Goal: Task Accomplishment & Management: Manage account settings

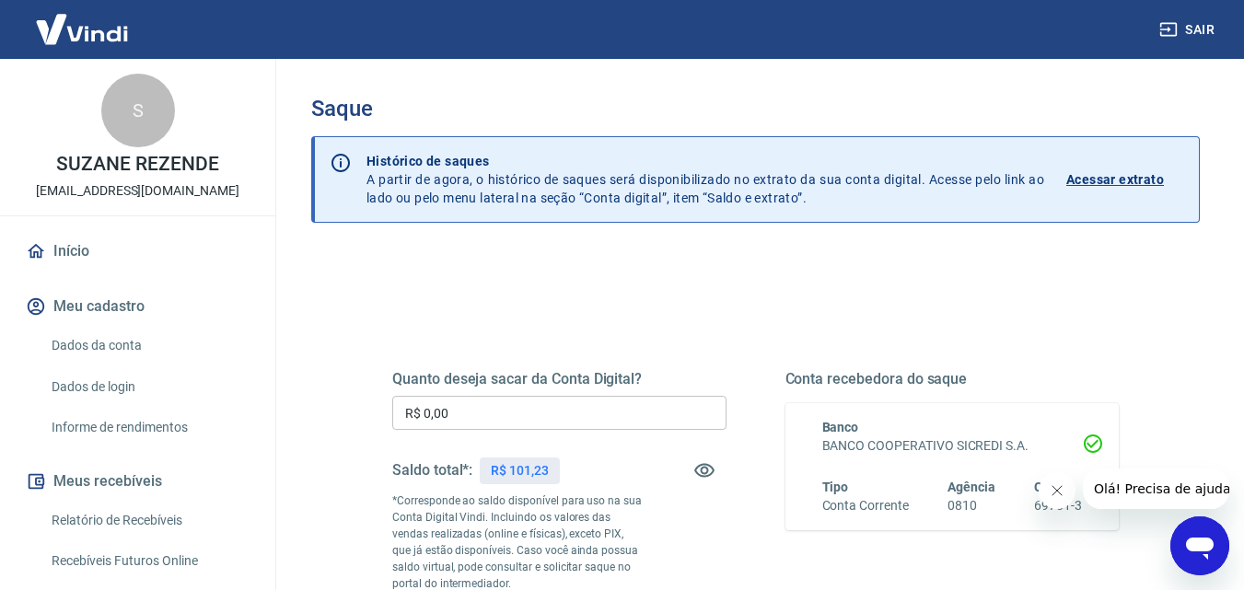
click at [1062, 487] on icon "Fechar mensagem da empresa" at bounding box center [1056, 491] width 15 height 15
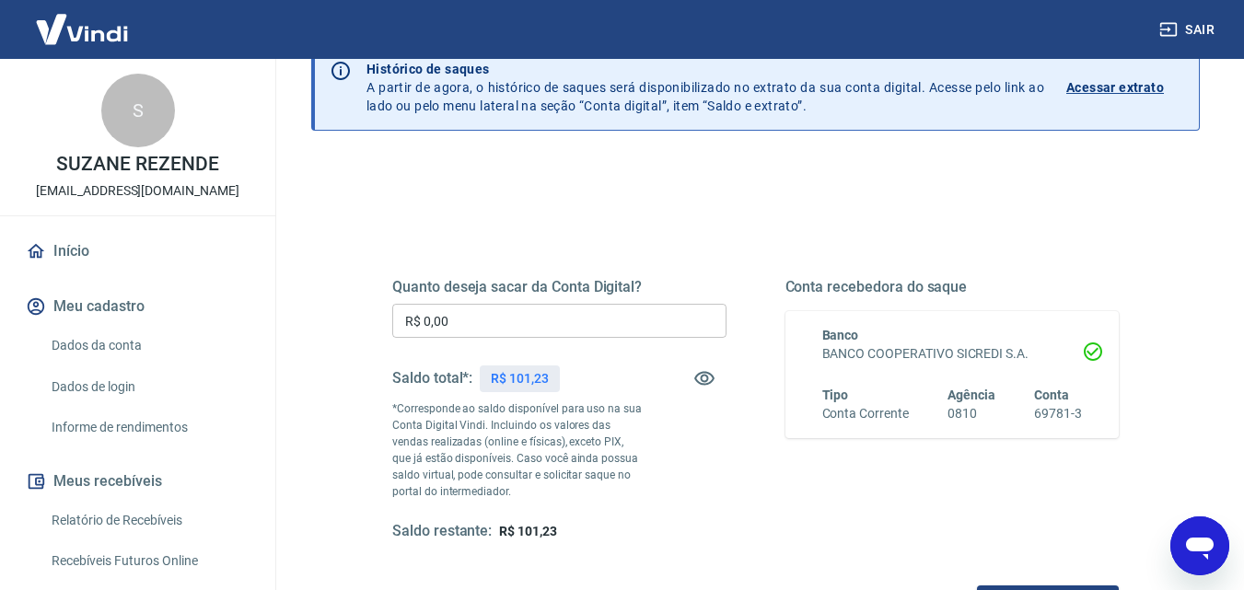
scroll to position [184, 0]
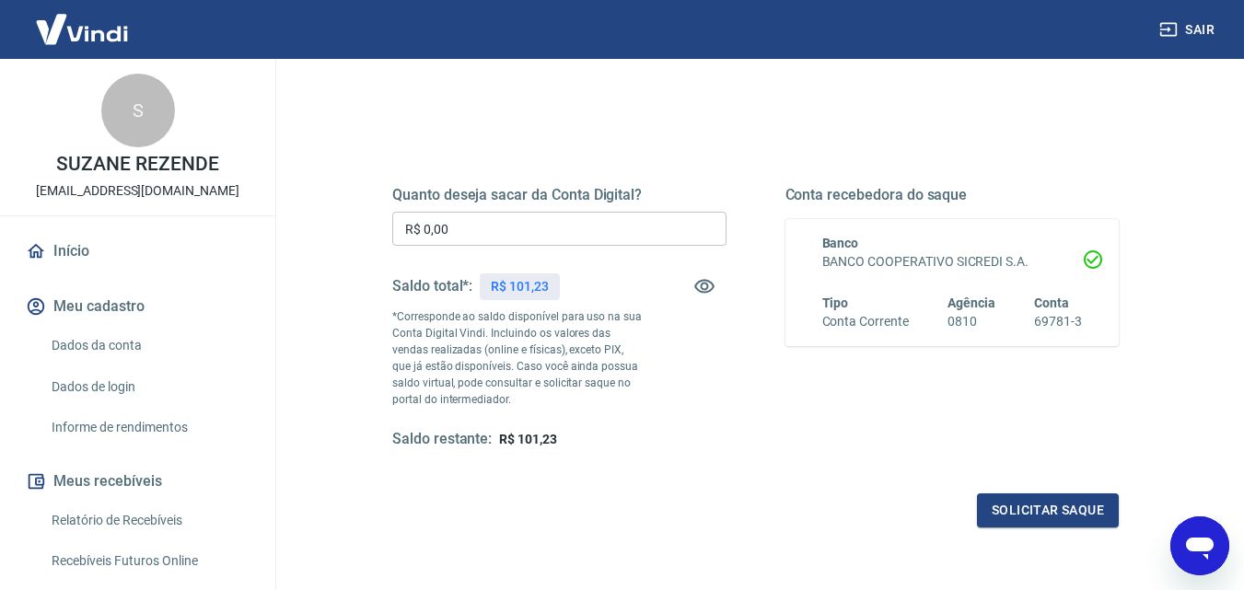
click at [85, 252] on link "Início" at bounding box center [137, 251] width 231 height 41
